Goal: Transaction & Acquisition: Purchase product/service

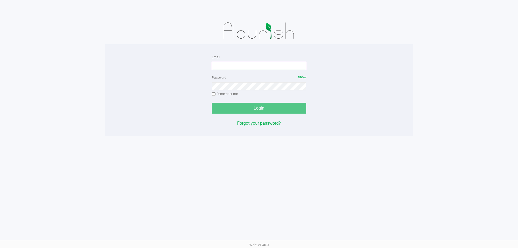
click at [232, 64] on input "Email" at bounding box center [259, 66] width 94 height 8
type input "[EMAIL_ADDRESS][DOMAIN_NAME]"
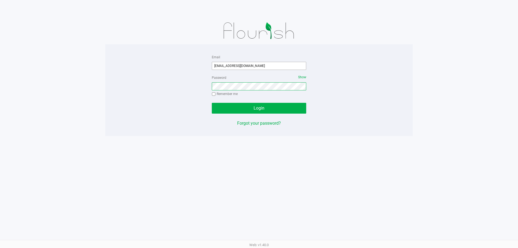
click at [212, 103] on button "Login" at bounding box center [259, 108] width 94 height 11
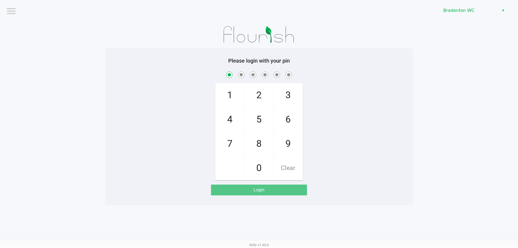
checkbox input "true"
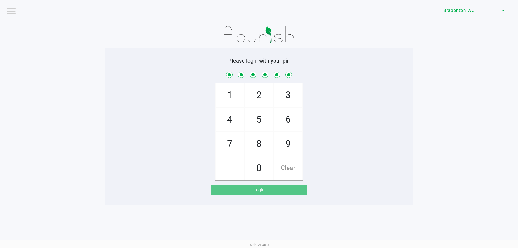
checkbox input "true"
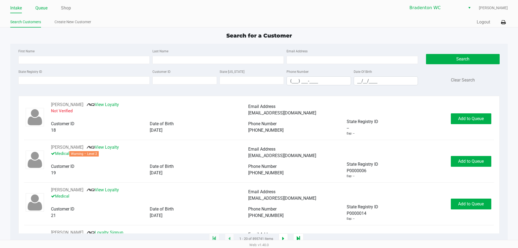
click at [41, 9] on link "Queue" at bounding box center [41, 8] width 12 height 8
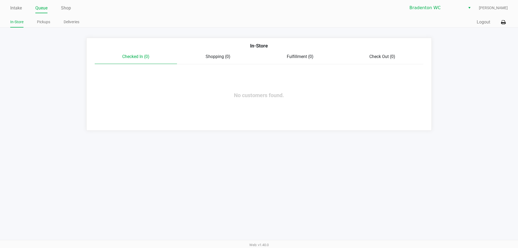
click at [36, 24] on ul "In-Store Pickups Deliveries" at bounding box center [134, 22] width 249 height 9
click at [46, 23] on link "Pickups" at bounding box center [43, 22] width 13 height 7
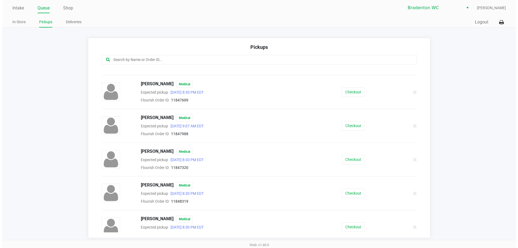
scroll to position [135, 0]
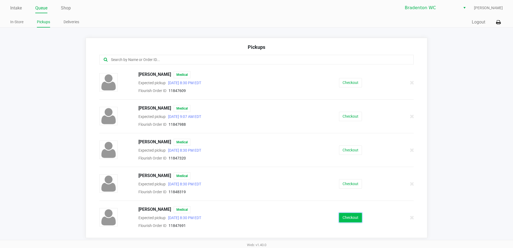
click at [348, 218] on button "Checkout" at bounding box center [350, 217] width 23 height 9
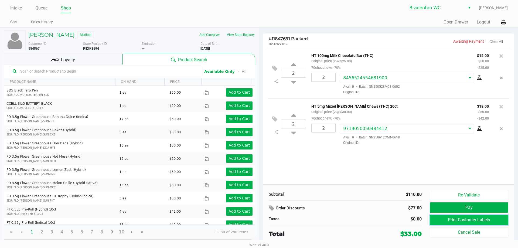
click at [461, 221] on button "Print Customer Labels" at bounding box center [468, 220] width 78 height 10
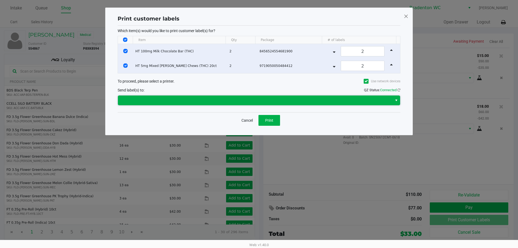
drag, startPoint x: 198, startPoint y: 96, endPoint x: 181, endPoint y: 104, distance: 18.9
click at [197, 95] on span at bounding box center [255, 100] width 274 height 10
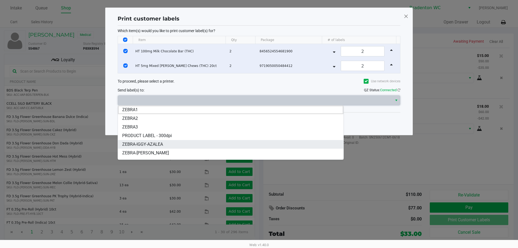
scroll to position [27, 0]
click at [157, 145] on span "ZEBRA-IVY-QUEEN" at bounding box center [139, 143] width 35 height 6
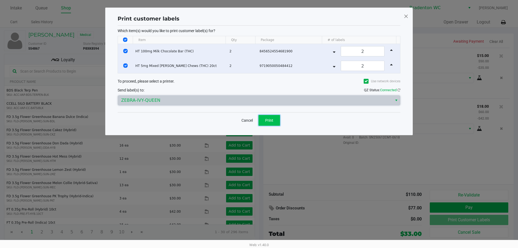
click at [277, 120] on button "Print" at bounding box center [269, 120] width 22 height 11
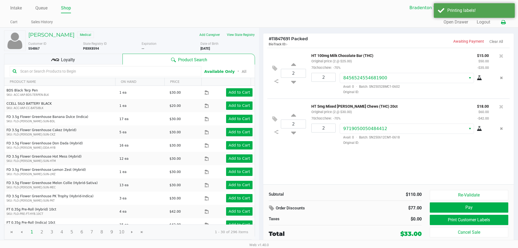
click at [501, 21] on icon at bounding box center [503, 22] width 5 height 4
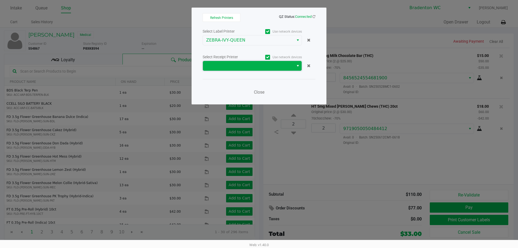
click at [210, 70] on kendo-dropdownlist at bounding box center [251, 66] width 99 height 10
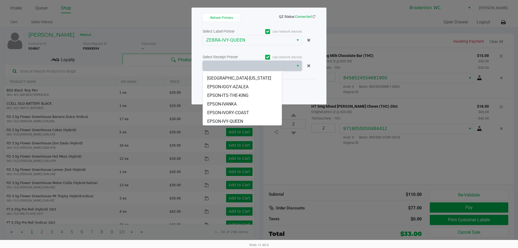
scroll to position [50, 0]
click at [218, 120] on span "EPSON-IVY-QUEEN" at bounding box center [225, 121] width 36 height 6
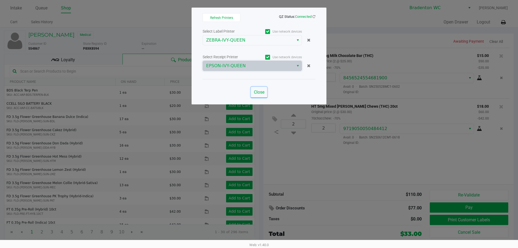
click at [258, 95] on button "Close" at bounding box center [259, 92] width 16 height 11
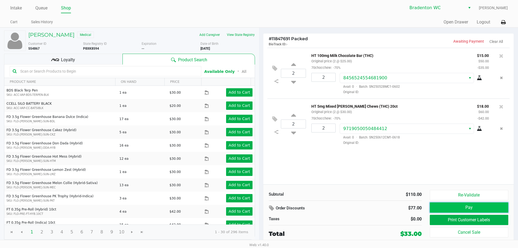
click at [451, 203] on button "Pay" at bounding box center [468, 207] width 78 height 10
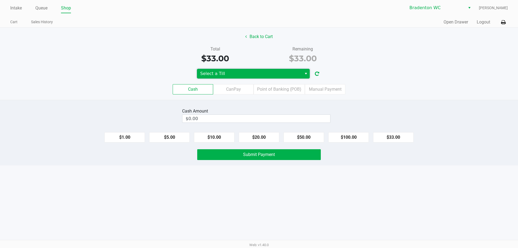
click at [235, 74] on span "Select a Till" at bounding box center [249, 73] width 98 height 6
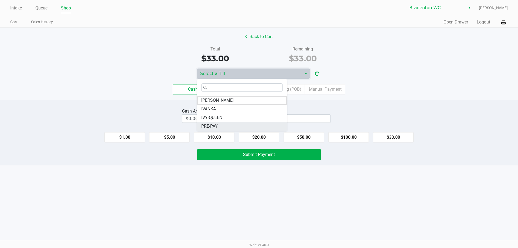
click at [217, 126] on span "PRE-PAY" at bounding box center [209, 126] width 16 height 6
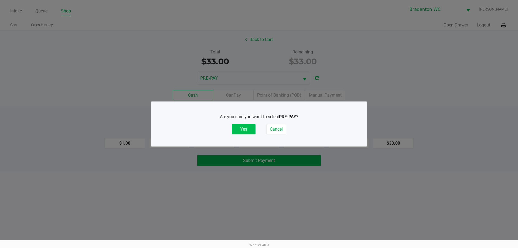
click at [237, 127] on button "Yes" at bounding box center [243, 129] width 23 height 10
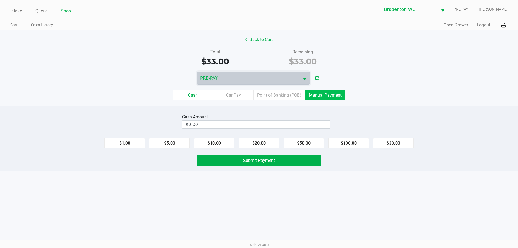
click at [337, 96] on label "Manual Payment" at bounding box center [325, 95] width 40 height 10
click at [0, 0] on 8 "Manual Payment" at bounding box center [0, 0] width 0 height 0
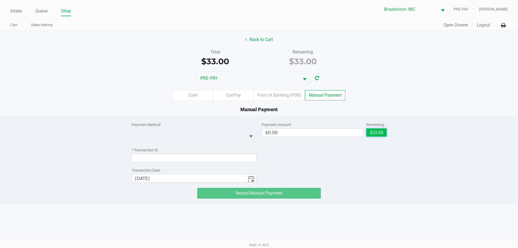
click at [379, 130] on button "$33.00" at bounding box center [376, 132] width 20 height 8
type input "$33.00"
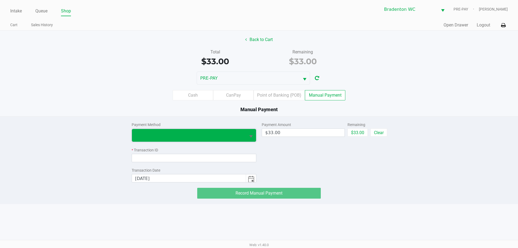
click at [220, 137] on span at bounding box center [189, 135] width 108 height 6
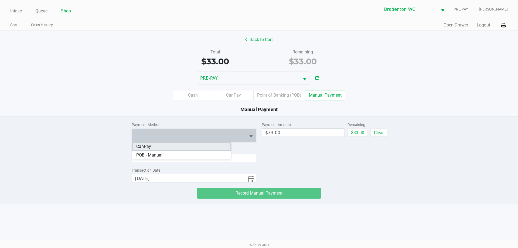
click at [161, 146] on li "CanPay" at bounding box center [181, 146] width 99 height 9
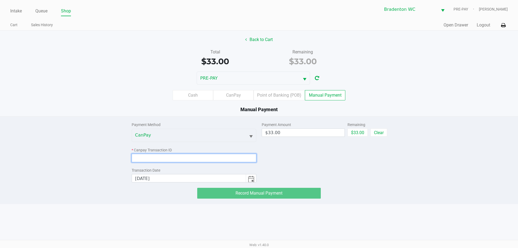
click at [151, 159] on input at bounding box center [194, 158] width 125 height 8
paste input "CEBU2EPAVIME"
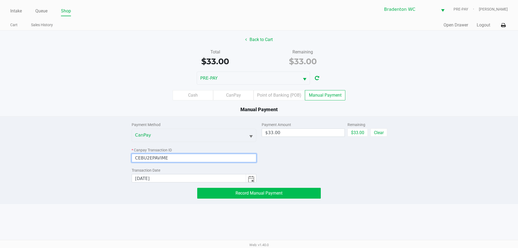
type input "CEBU2EPAVIME"
click at [212, 193] on button "Record Manual Payment" at bounding box center [258, 193] width 123 height 11
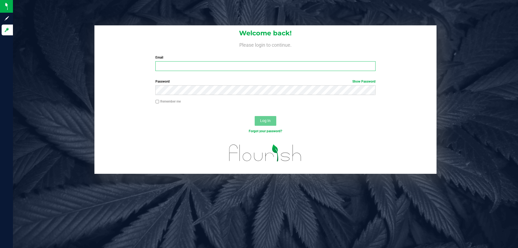
click at [178, 69] on input "Email" at bounding box center [265, 66] width 220 height 10
type input "[EMAIL_ADDRESS][DOMAIN_NAME]"
click at [254, 116] on button "Log In" at bounding box center [265, 121] width 22 height 10
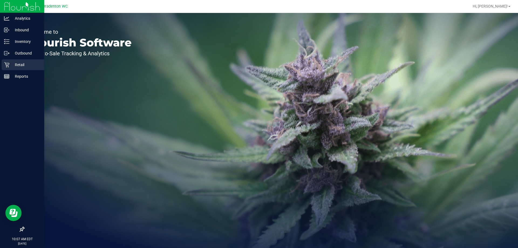
click at [30, 64] on p "Retail" at bounding box center [25, 64] width 32 height 6
